Goal: Information Seeking & Learning: Learn about a topic

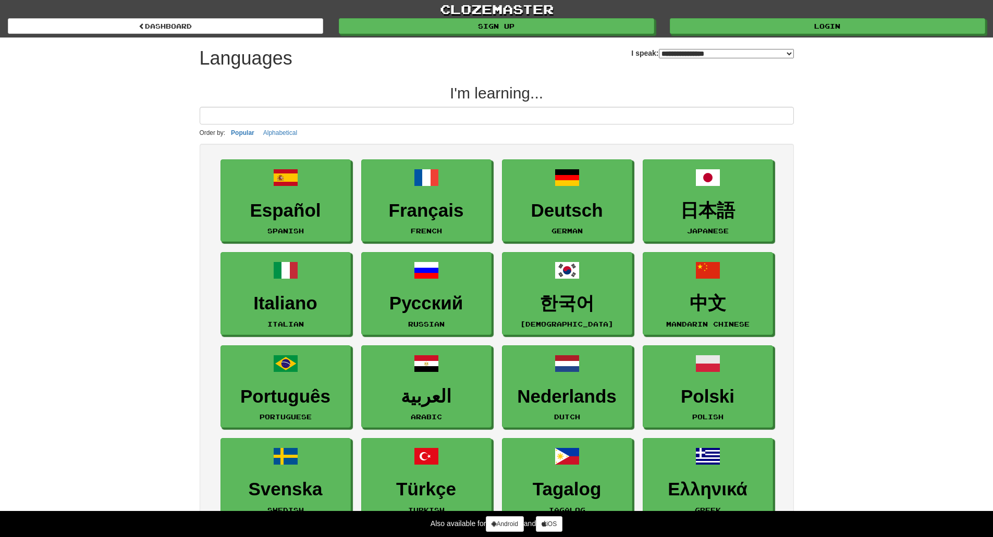
select select "*******"
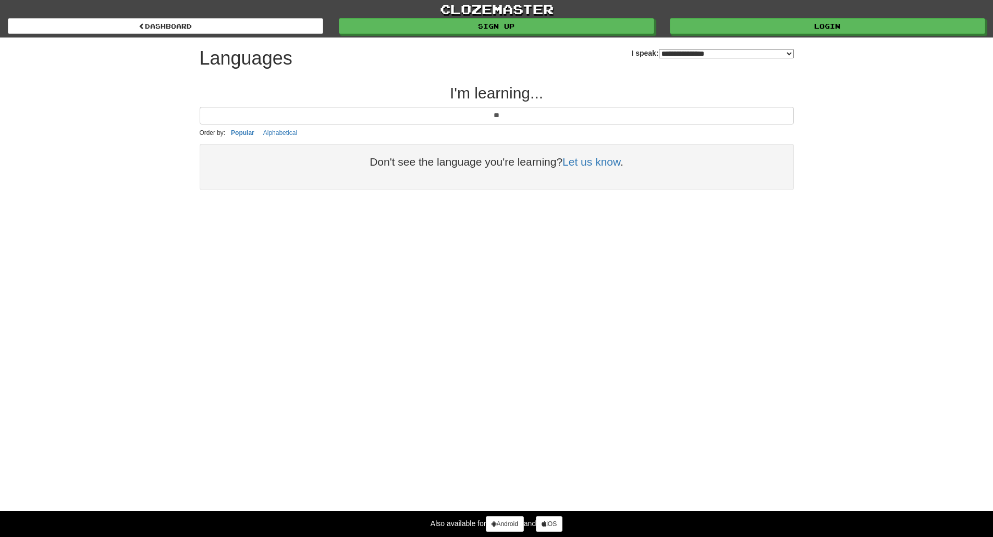
type input "*"
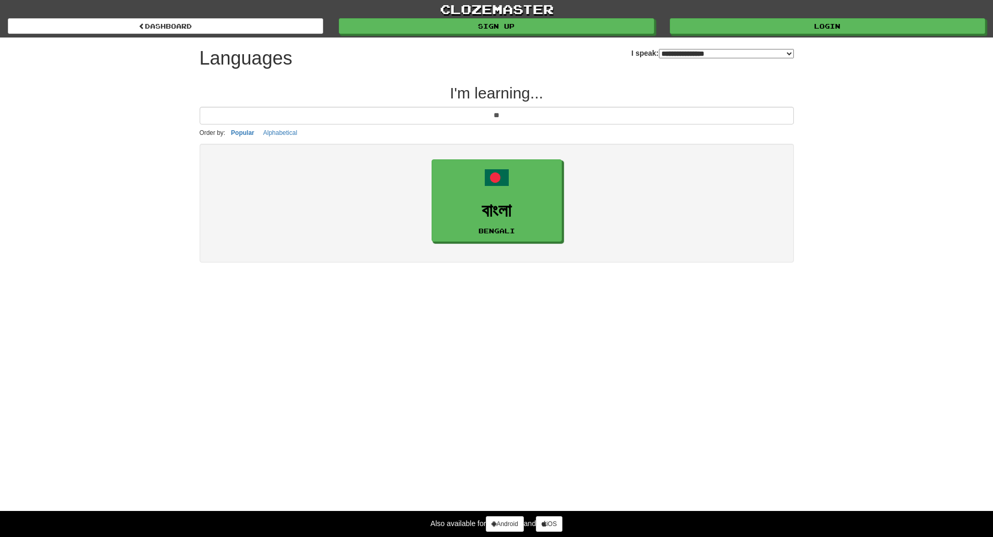
type input "*"
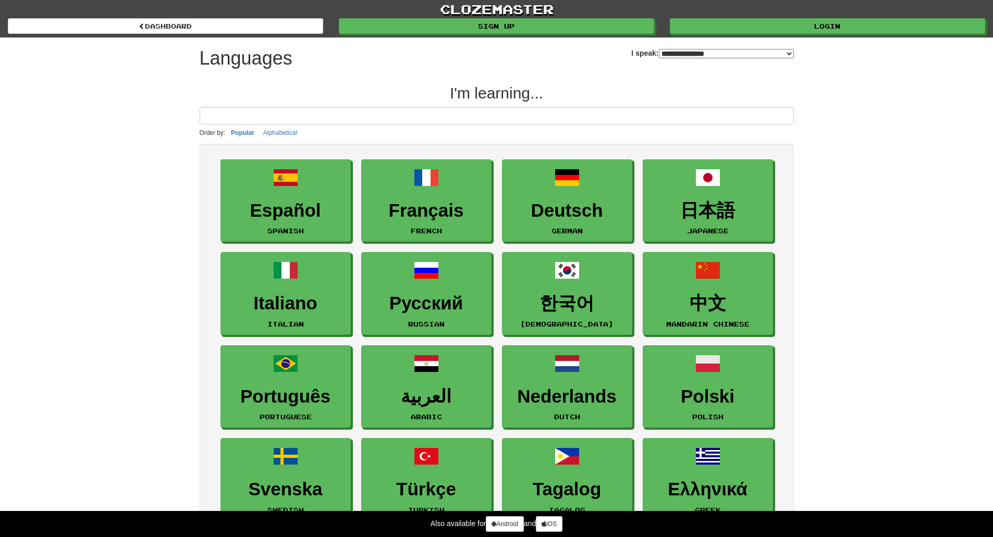
click at [783, 52] on select "**********" at bounding box center [726, 53] width 135 height 9
select select "*******"
click at [659, 49] on select "**********" at bounding box center [726, 53] width 135 height 9
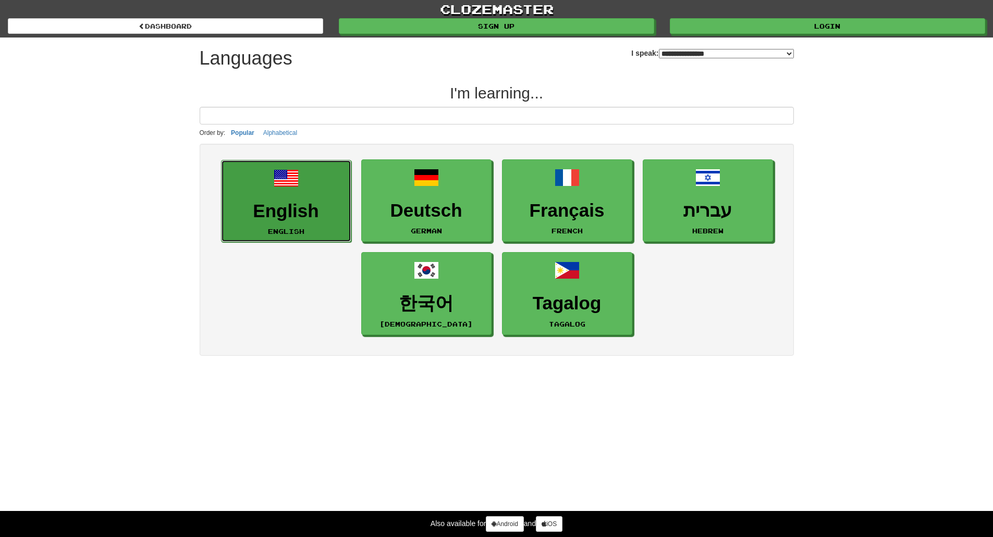
click at [273, 198] on link "English English" at bounding box center [286, 201] width 130 height 83
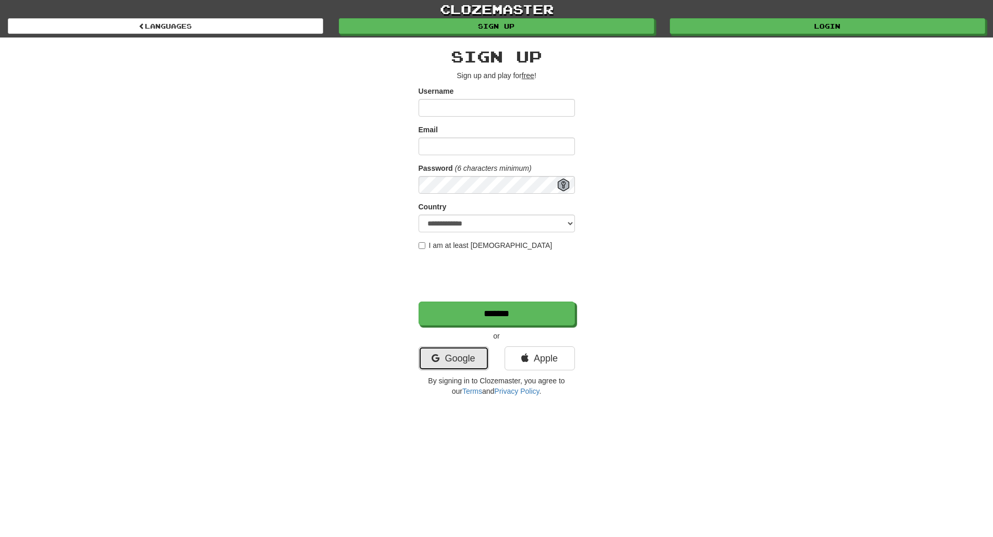
click at [454, 359] on link "Google" at bounding box center [454, 359] width 70 height 24
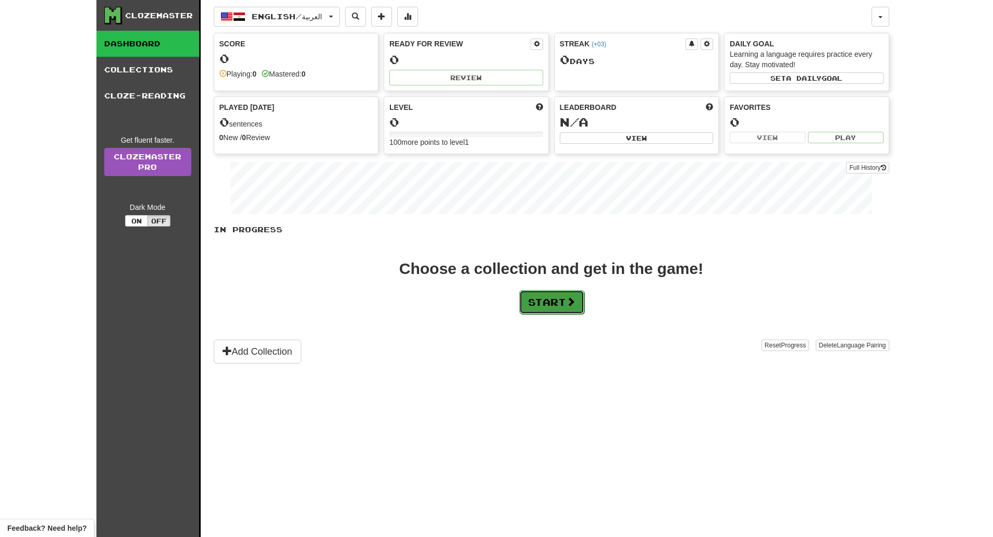
click at [572, 313] on button "Start" at bounding box center [551, 302] width 65 height 24
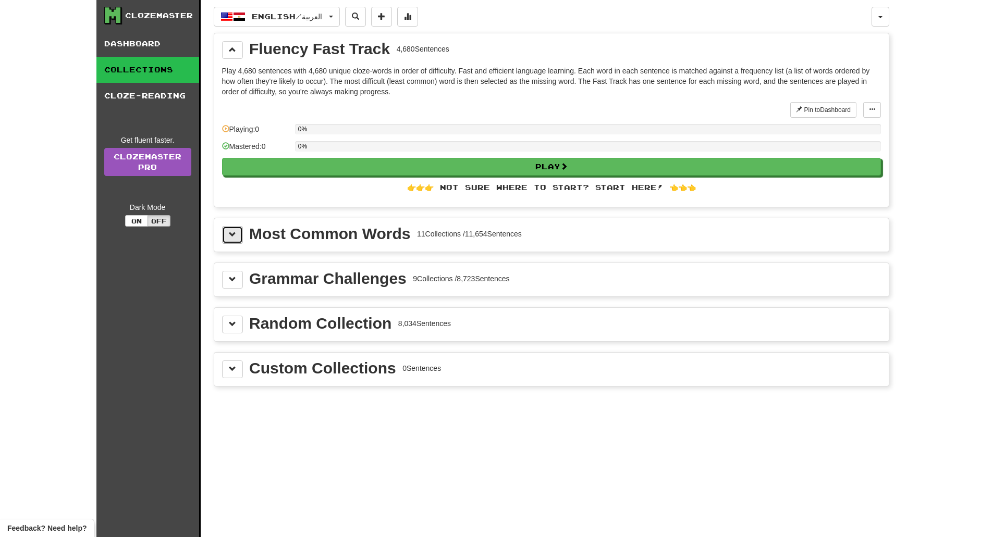
click at [236, 235] on span at bounding box center [232, 234] width 7 height 7
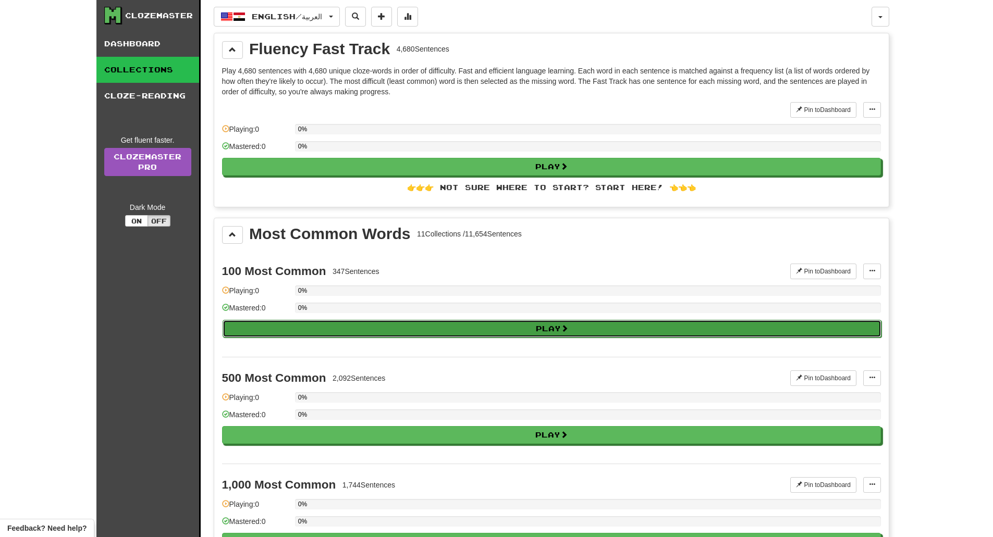
click at [542, 332] on button "Play" at bounding box center [552, 329] width 659 height 18
select select "**"
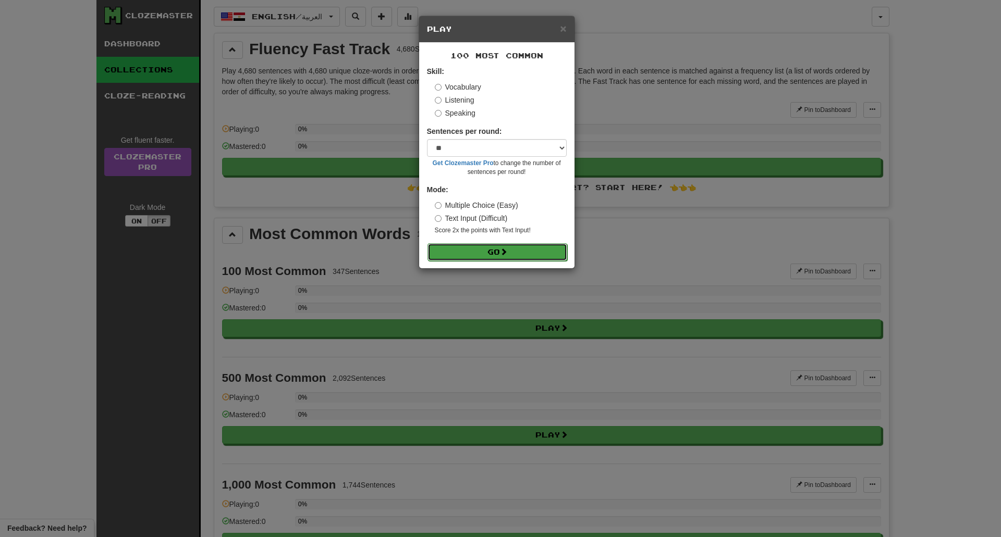
click at [493, 251] on button "Go" at bounding box center [497, 252] width 140 height 18
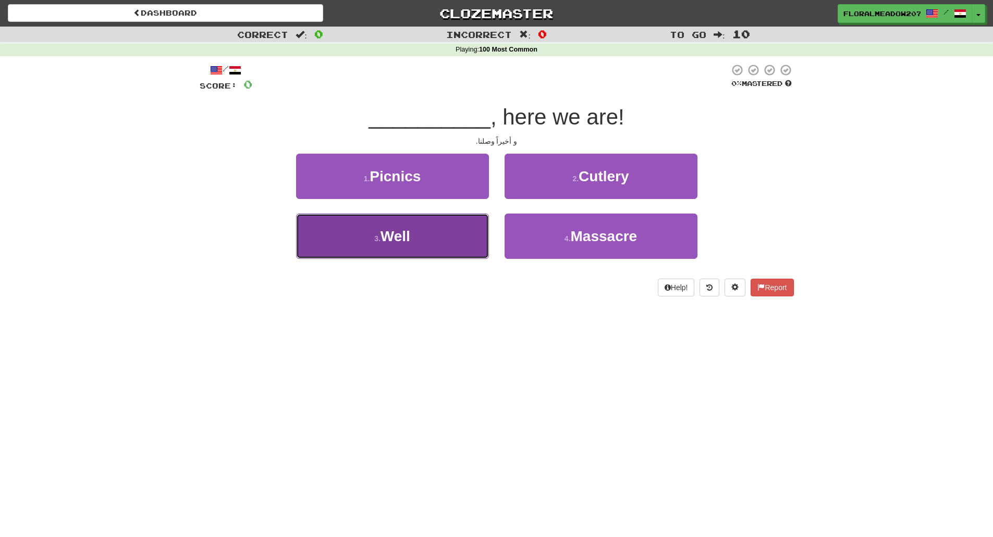
click at [403, 238] on span "Well" at bounding box center [396, 236] width 30 height 16
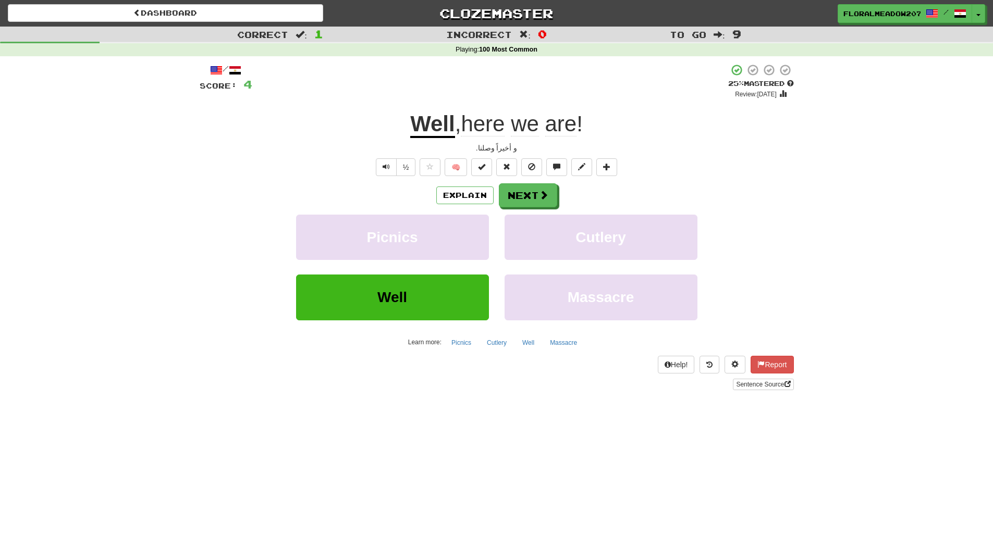
click at [817, 264] on div "Correct : 1 Incorrect : 0 To go : 9 Playing : 100 Most Common / Score: 4 + 4 25…" at bounding box center [496, 216] width 993 height 378
click at [542, 200] on span at bounding box center [544, 195] width 9 height 9
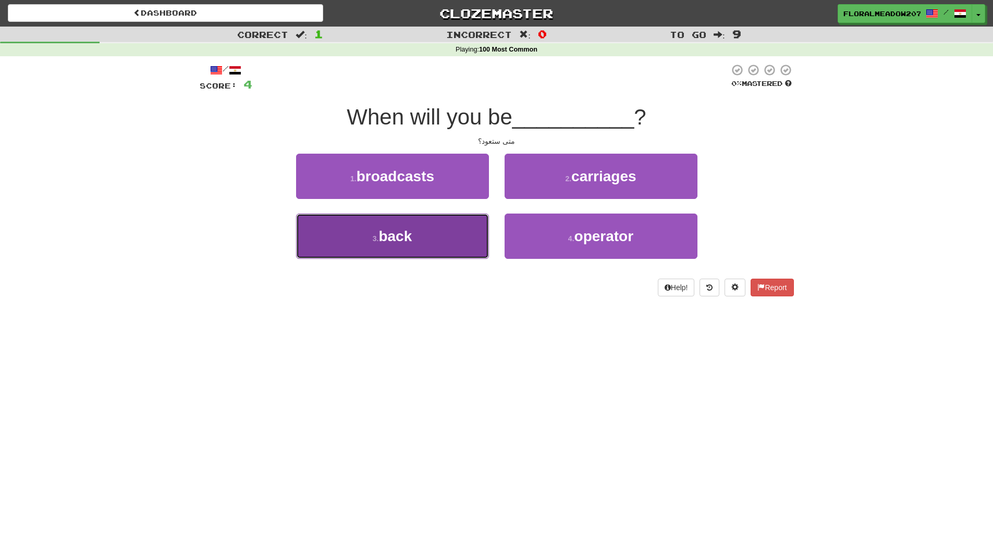
click at [394, 230] on span "back" at bounding box center [394, 236] width 33 height 16
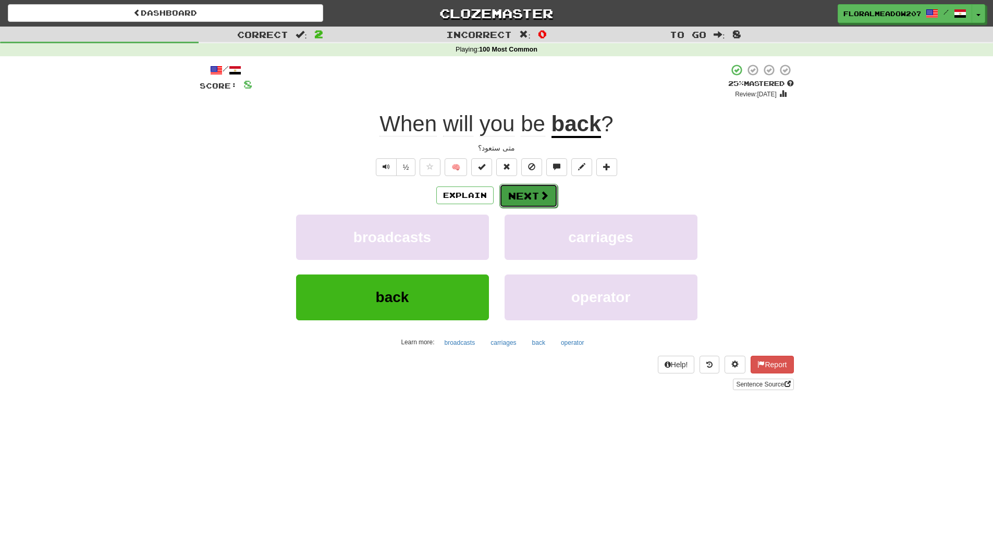
click at [531, 198] on button "Next" at bounding box center [528, 196] width 58 height 24
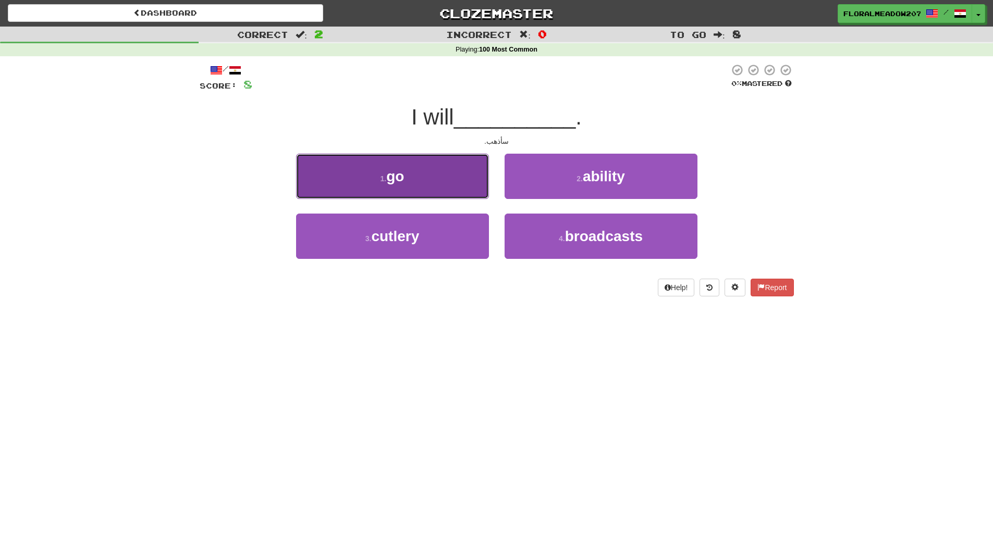
click at [414, 175] on button "1 . go" at bounding box center [392, 176] width 193 height 45
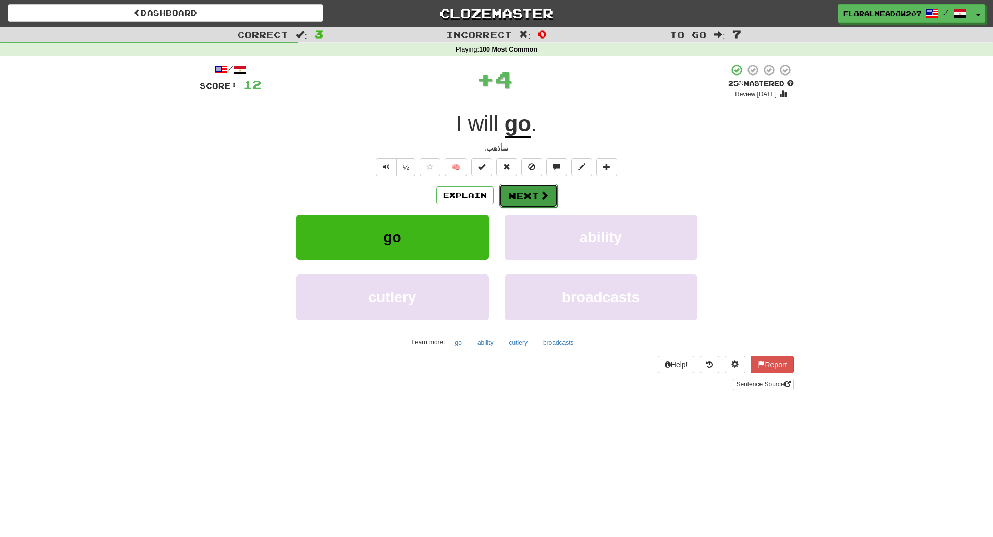
click at [536, 196] on button "Next" at bounding box center [528, 196] width 58 height 24
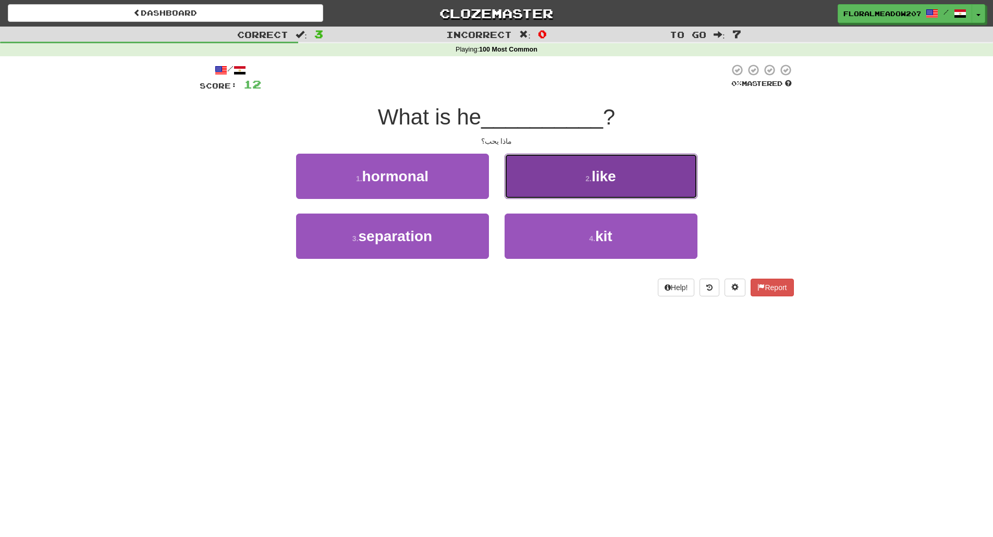
click at [601, 167] on button "2 . like" at bounding box center [601, 176] width 193 height 45
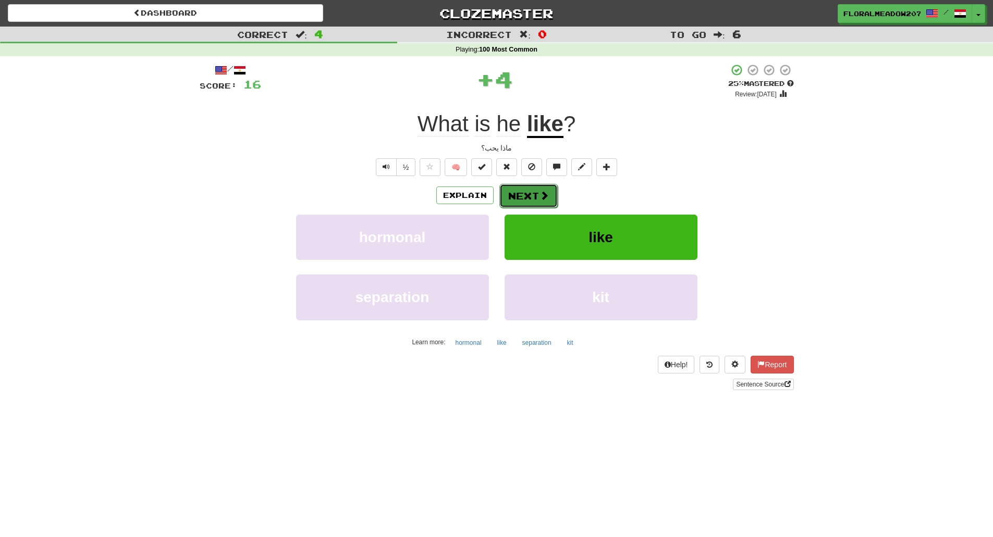
click at [533, 191] on button "Next" at bounding box center [528, 196] width 58 height 24
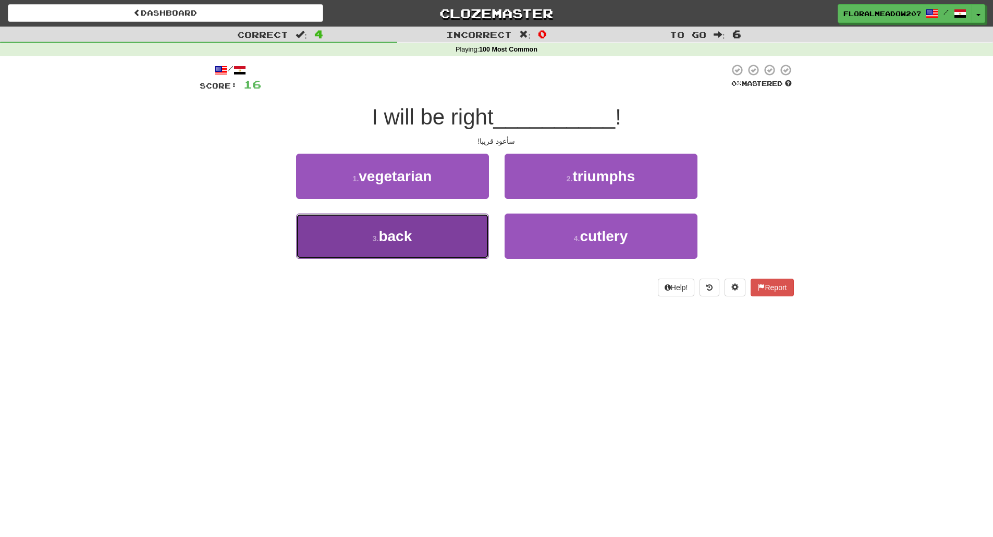
click at [390, 239] on span "back" at bounding box center [394, 236] width 33 height 16
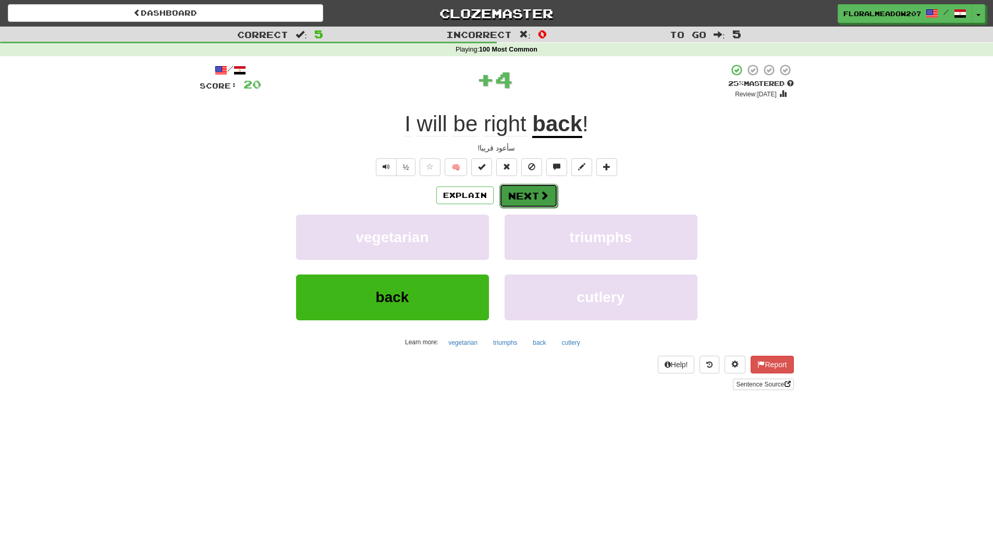
click at [532, 197] on button "Next" at bounding box center [528, 196] width 58 height 24
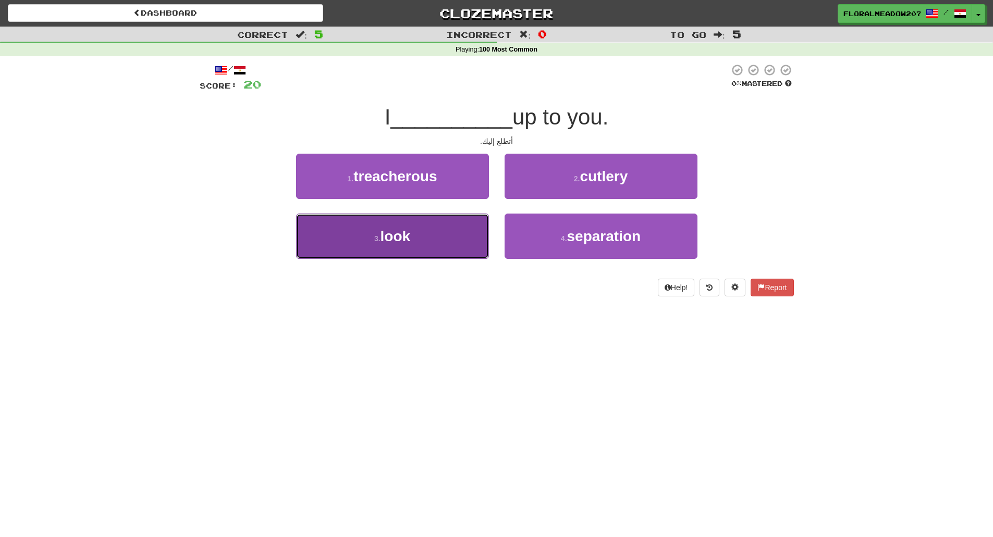
click at [417, 231] on button "3 . look" at bounding box center [392, 236] width 193 height 45
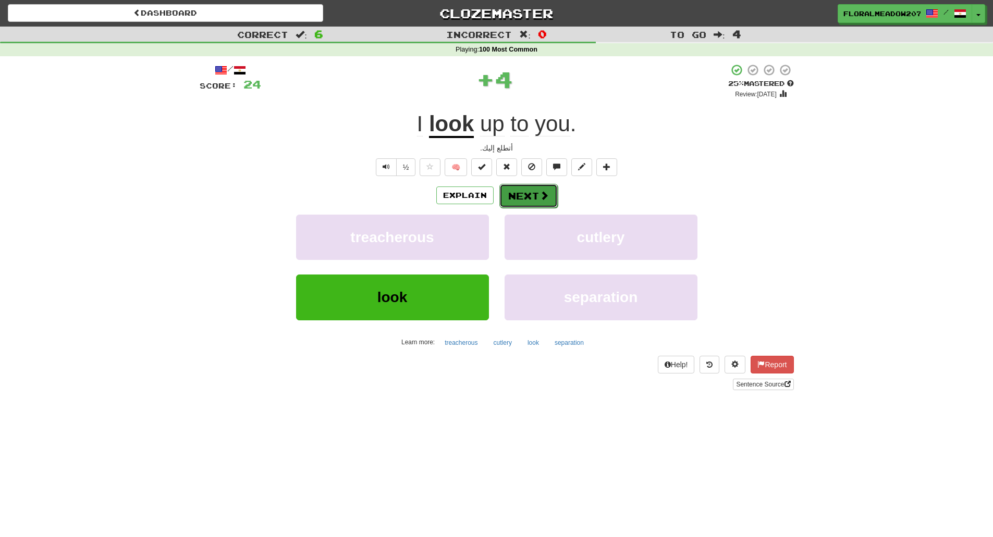
click at [541, 198] on span at bounding box center [544, 195] width 9 height 9
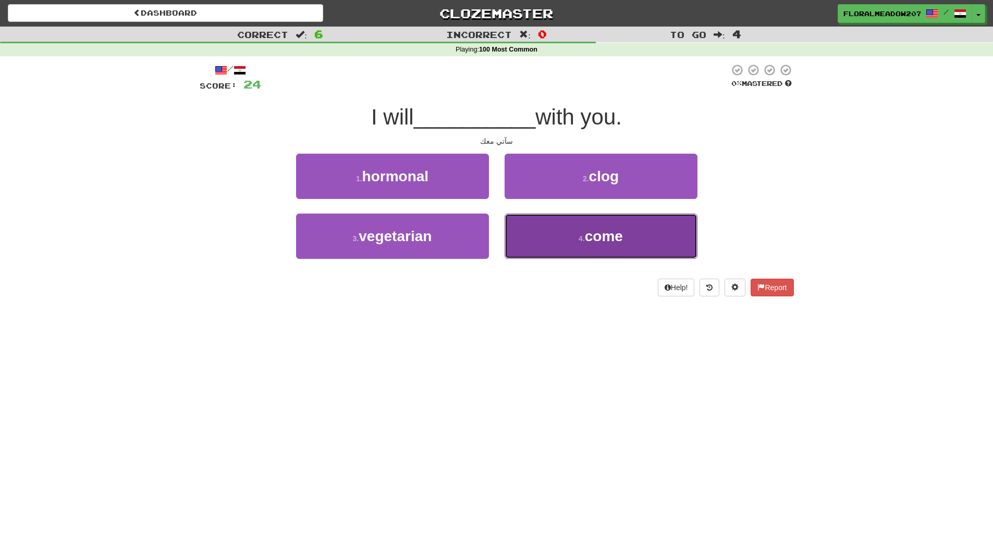
click at [590, 249] on button "4 . come" at bounding box center [601, 236] width 193 height 45
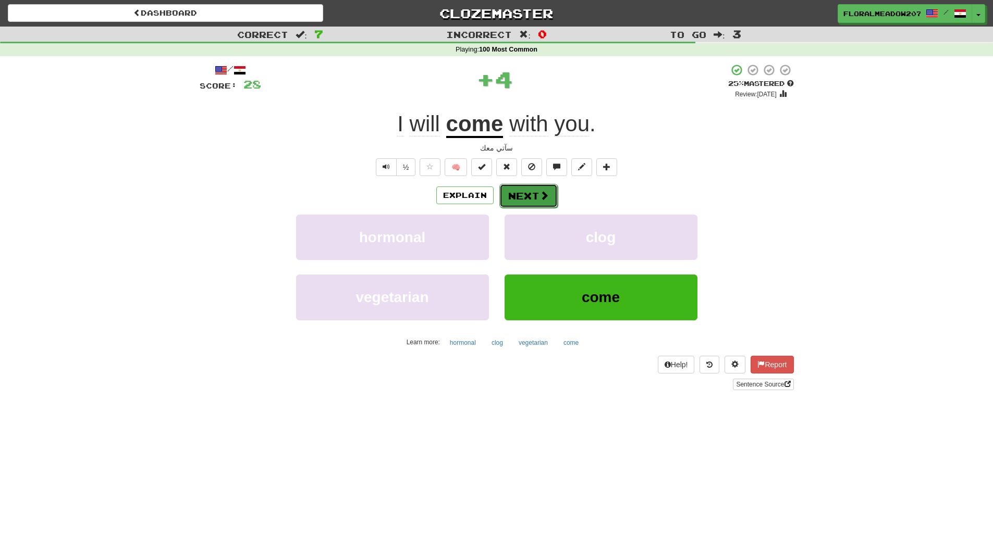
click at [532, 199] on button "Next" at bounding box center [528, 196] width 58 height 24
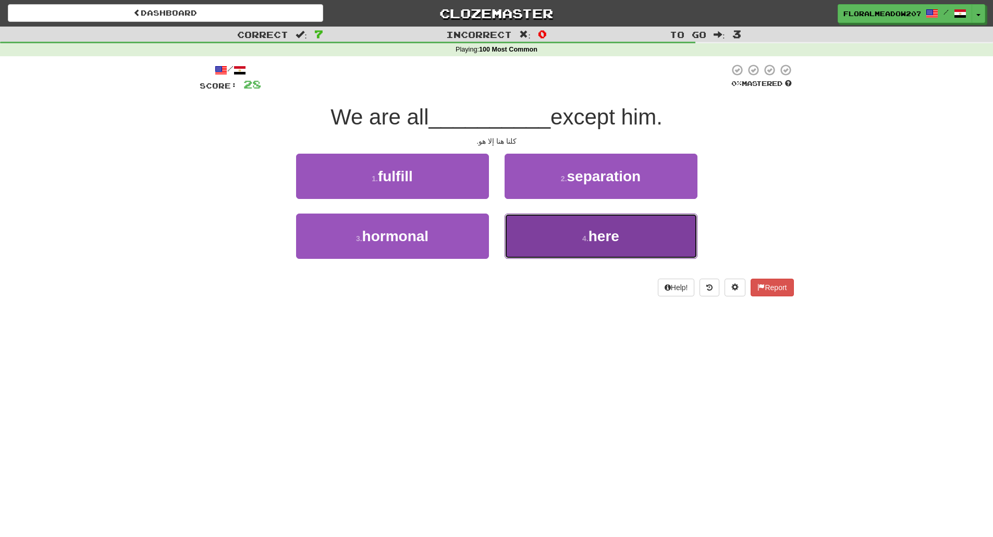
click at [559, 237] on button "4 . here" at bounding box center [601, 236] width 193 height 45
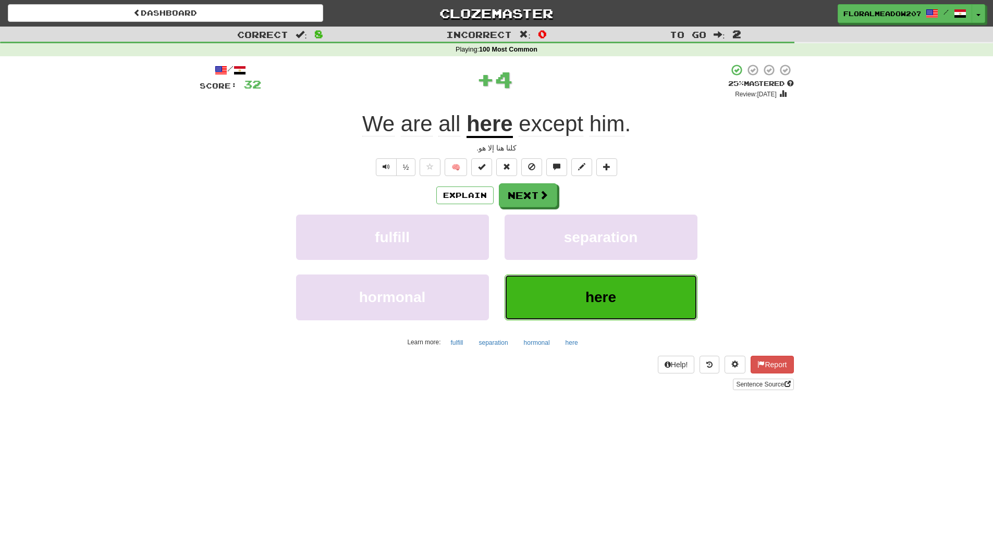
click at [585, 300] on span "here" at bounding box center [600, 297] width 31 height 16
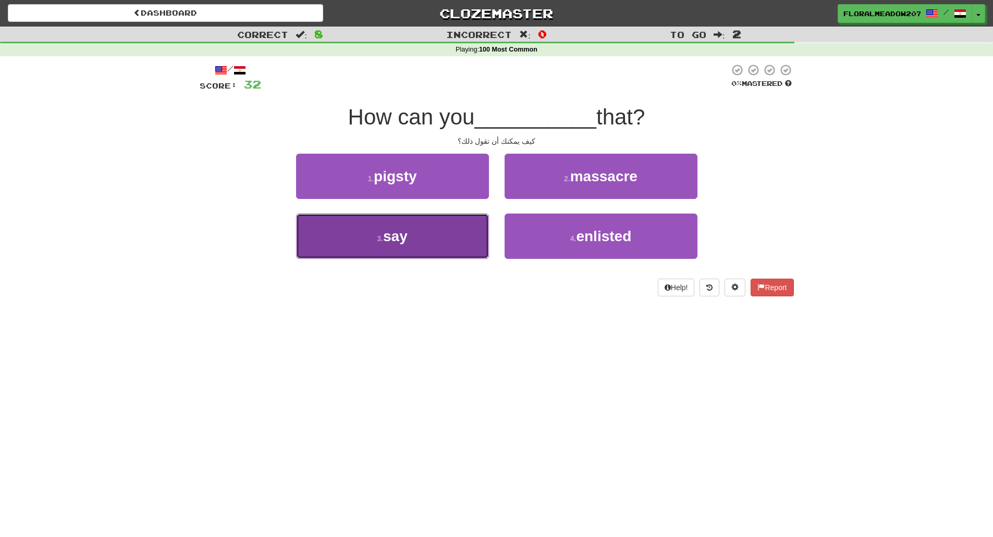
click at [406, 245] on button "3 . say" at bounding box center [392, 236] width 193 height 45
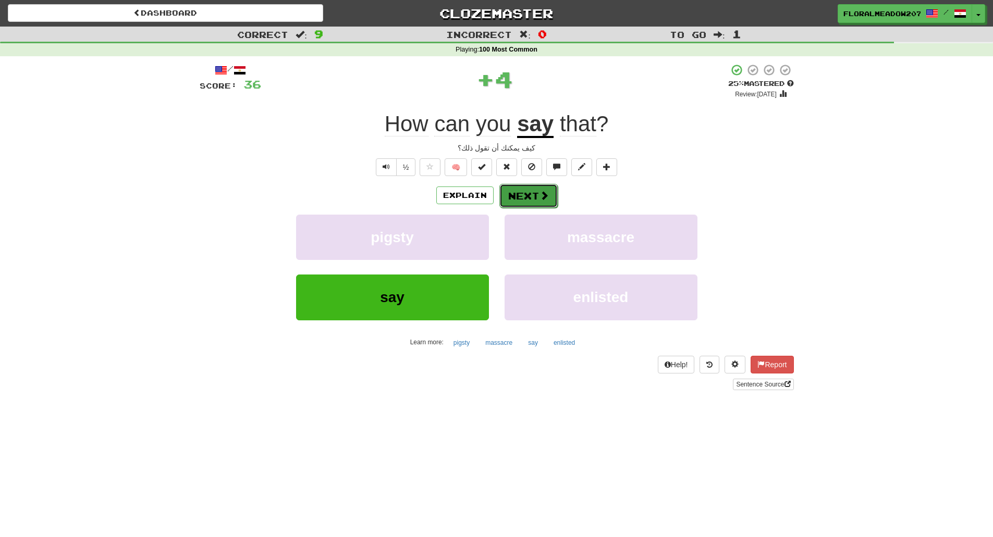
click at [519, 195] on button "Next" at bounding box center [528, 196] width 58 height 24
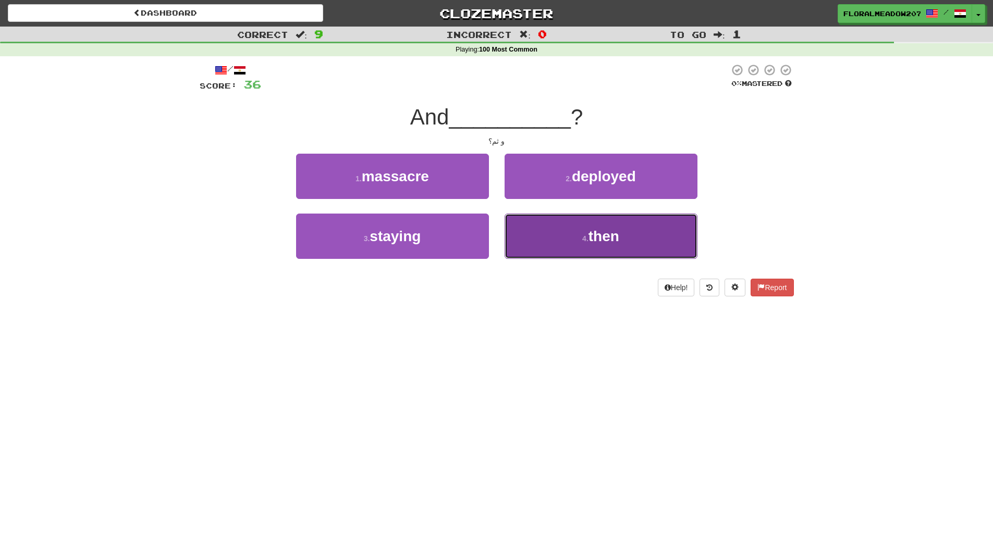
click at [595, 250] on button "4 . then" at bounding box center [601, 236] width 193 height 45
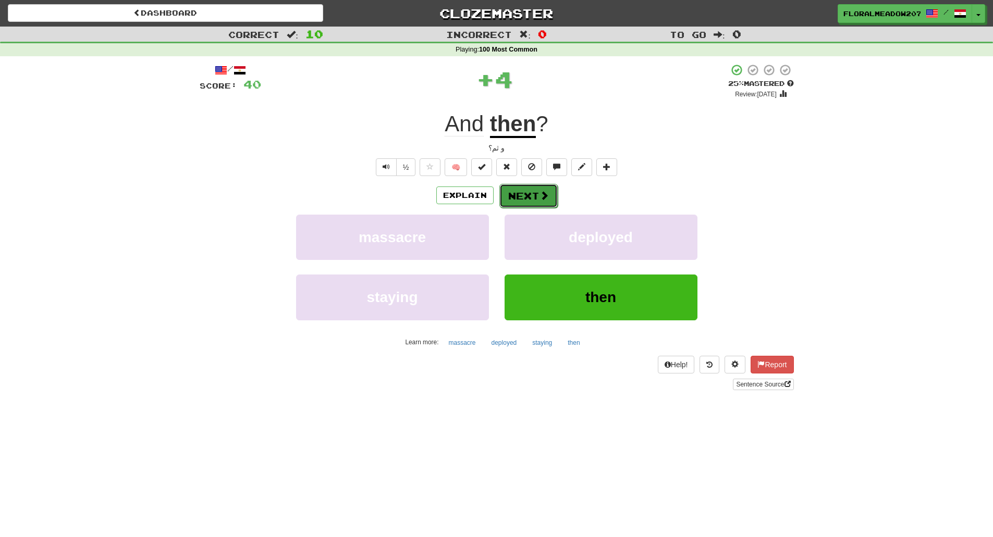
click at [528, 193] on button "Next" at bounding box center [528, 196] width 58 height 24
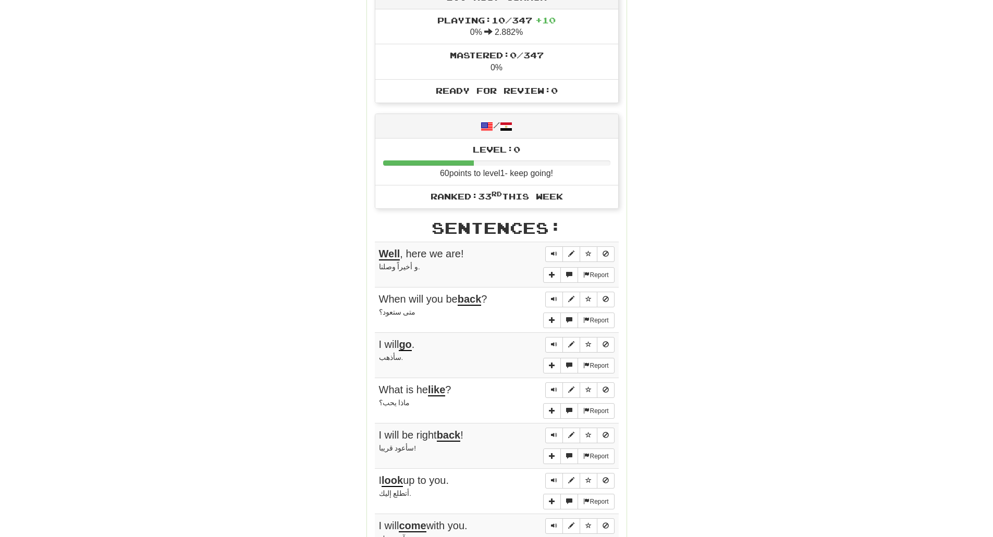
scroll to position [435, 0]
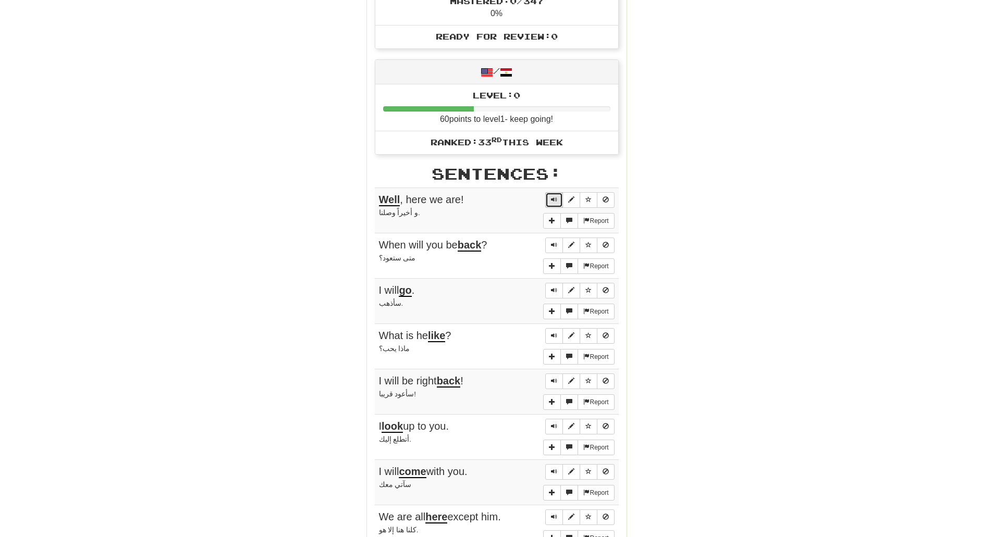
click at [557, 200] on span "Sentence controls" at bounding box center [554, 200] width 6 height 6
click at [553, 198] on span "Sentence controls" at bounding box center [554, 200] width 6 height 6
click at [551, 250] on button "Sentence controls" at bounding box center [554, 246] width 18 height 16
click at [551, 223] on span "More sentence controls" at bounding box center [552, 220] width 6 height 6
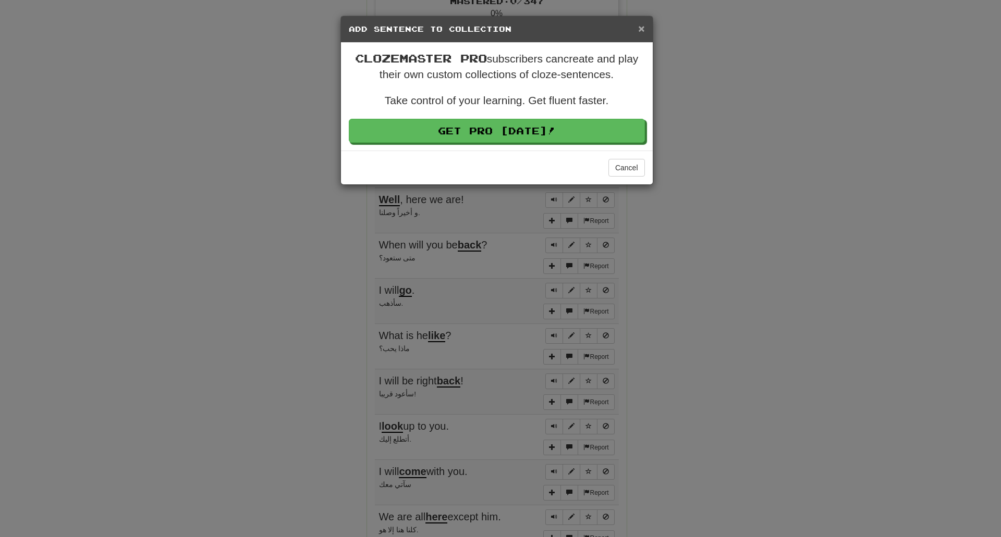
click at [638, 28] on span "×" at bounding box center [641, 28] width 6 height 12
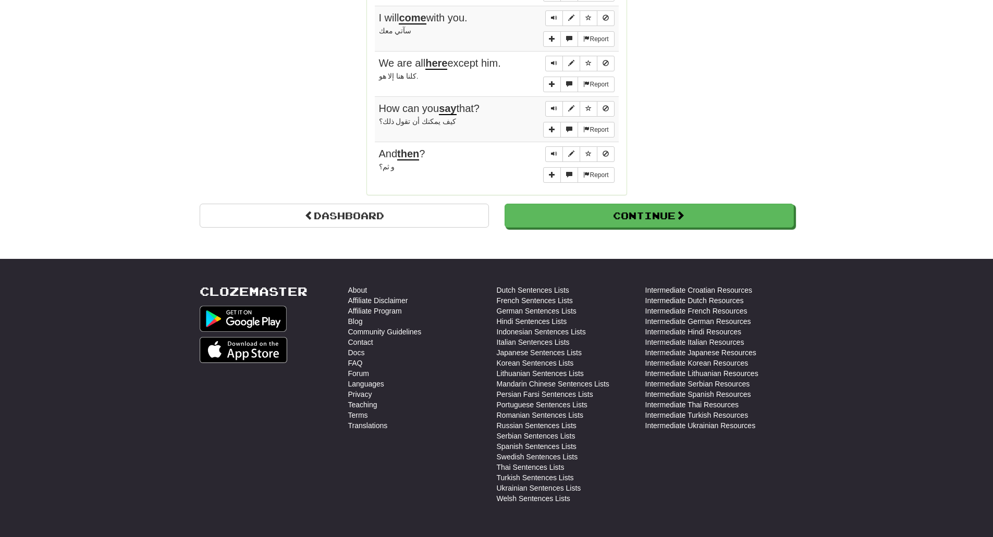
scroll to position [883, 0]
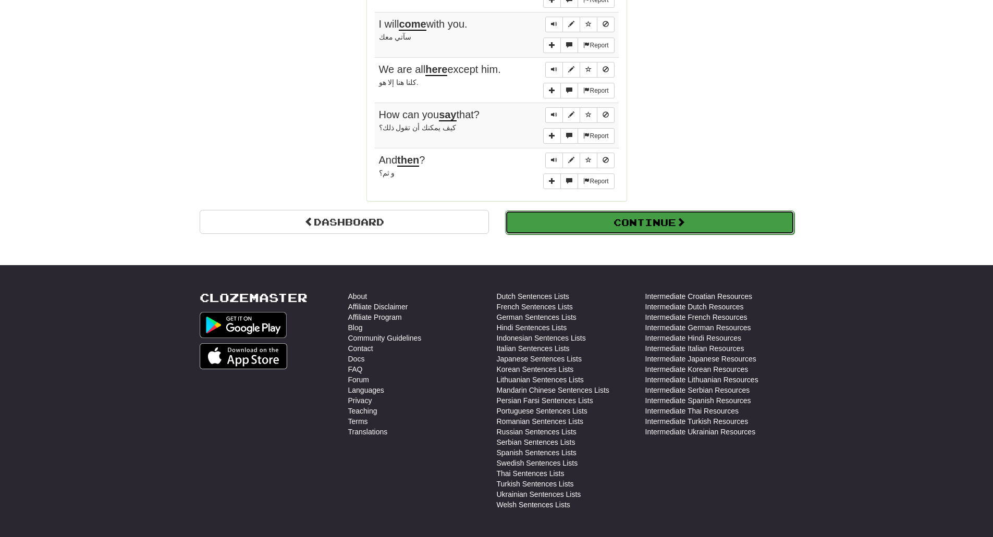
click at [635, 222] on button "Continue" at bounding box center [649, 223] width 289 height 24
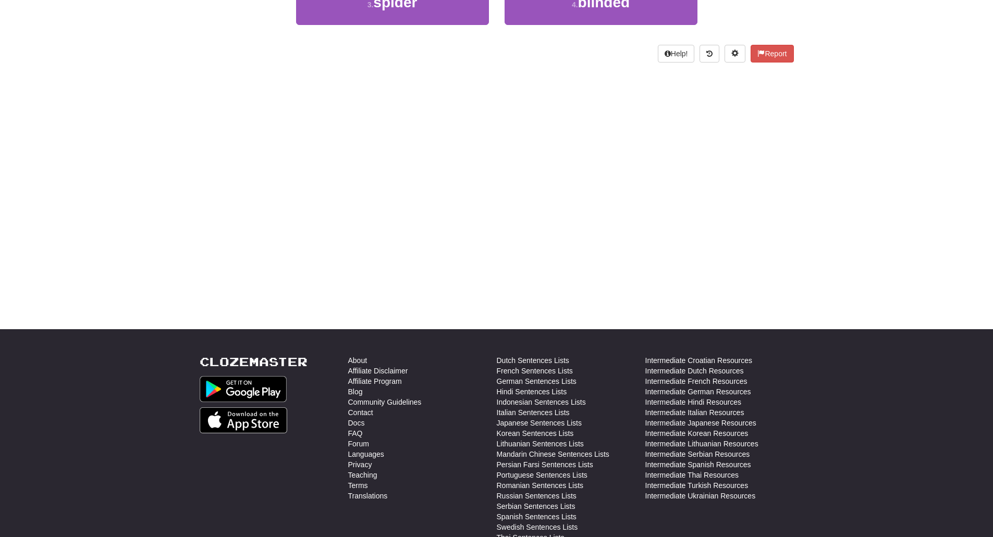
scroll to position [0, 0]
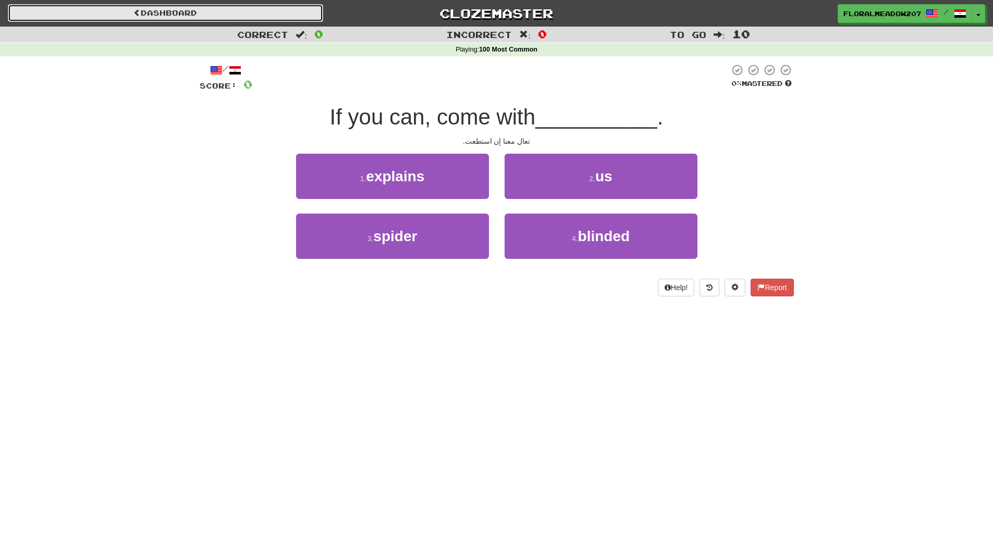
click at [180, 9] on link "Dashboard" at bounding box center [165, 13] width 315 height 18
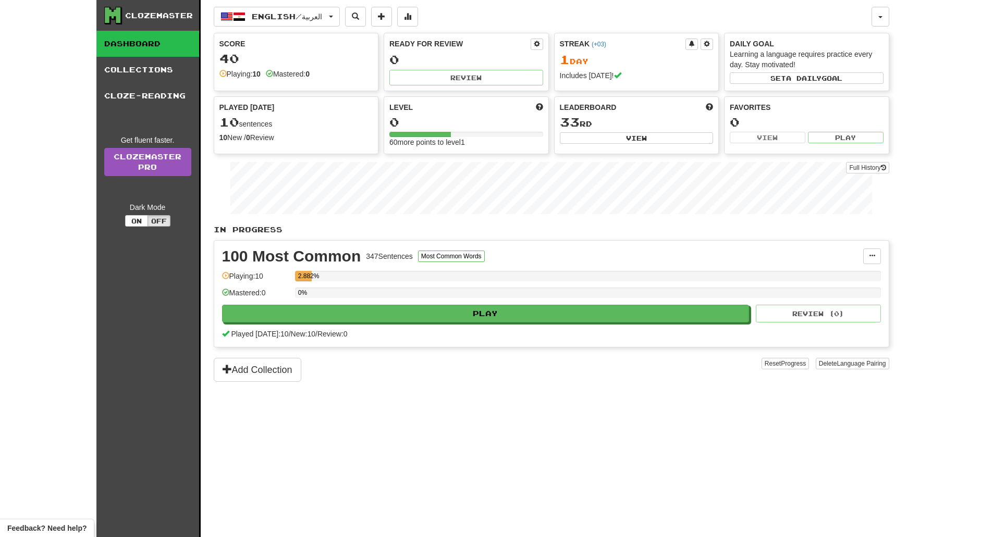
click at [309, 280] on div "2.882%" at bounding box center [305, 276] width 14 height 10
click at [153, 73] on link "Collections" at bounding box center [147, 70] width 103 height 26
